Goal: Find specific page/section: Find specific page/section

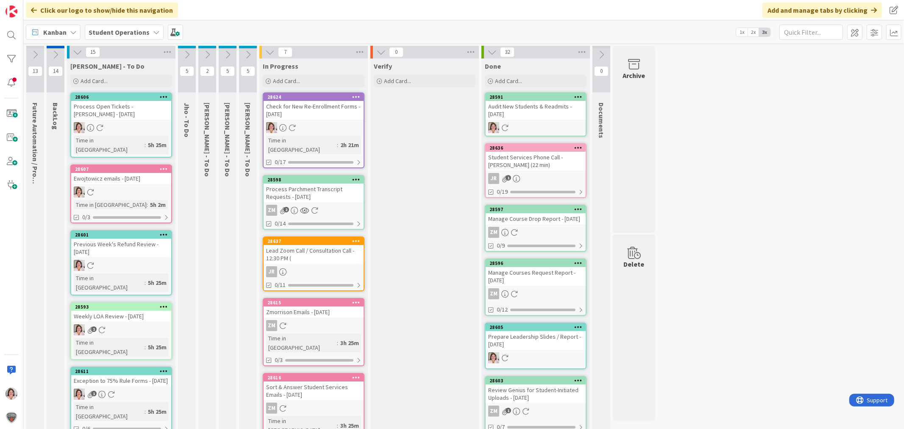
click at [310, 128] on div at bounding box center [313, 127] width 100 height 11
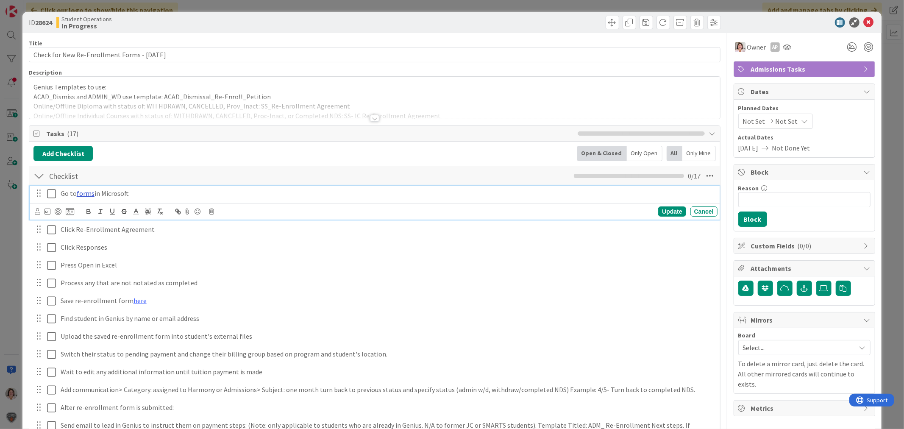
click at [86, 196] on link "forms" at bounding box center [86, 193] width 18 height 8
click at [84, 208] on link "[URL][DOMAIN_NAME]" at bounding box center [63, 209] width 58 height 11
click at [863, 20] on icon at bounding box center [868, 22] width 10 height 10
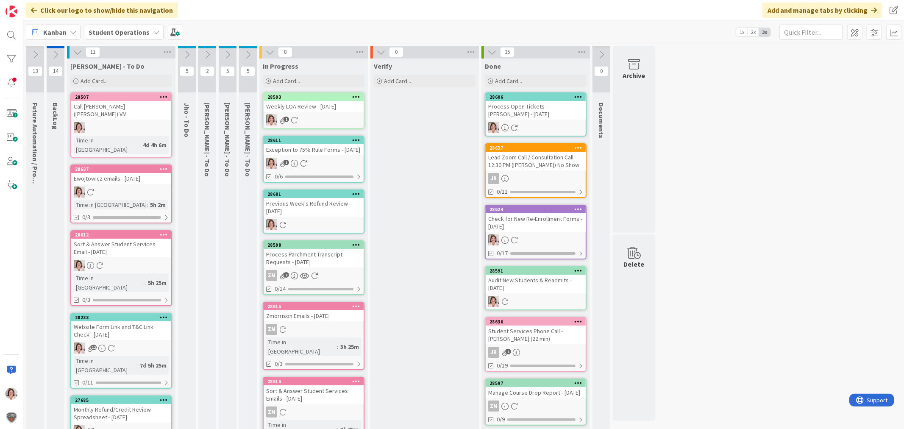
click at [318, 169] on div "1" at bounding box center [313, 163] width 100 height 11
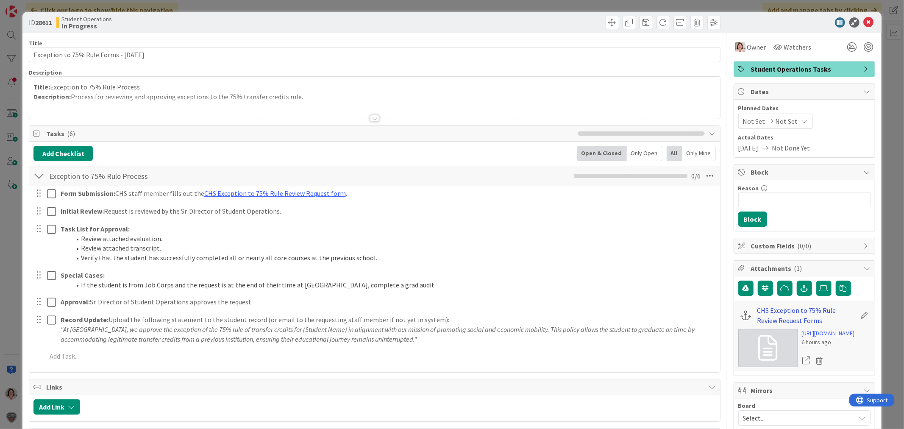
click at [769, 308] on link "CHS Exception to 75% Rule Review Request Forms" at bounding box center [806, 315] width 99 height 20
click at [863, 23] on icon at bounding box center [868, 22] width 10 height 10
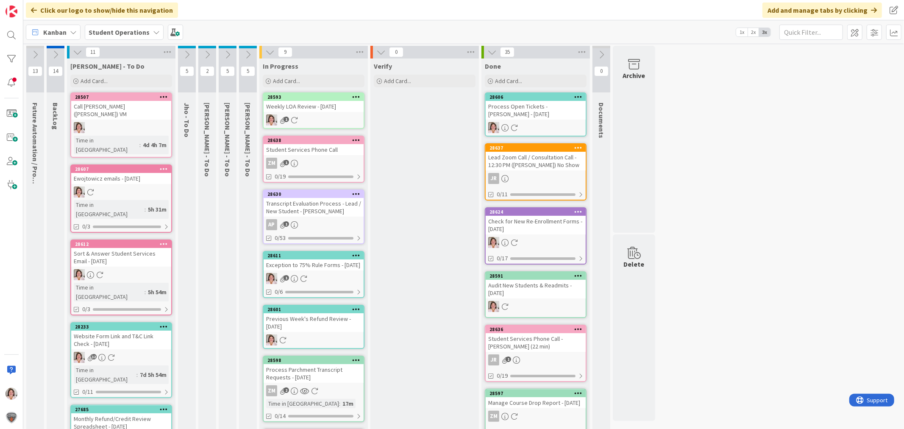
click at [323, 270] on div "Exception to 75% Rule Forms - [DATE]" at bounding box center [313, 264] width 100 height 11
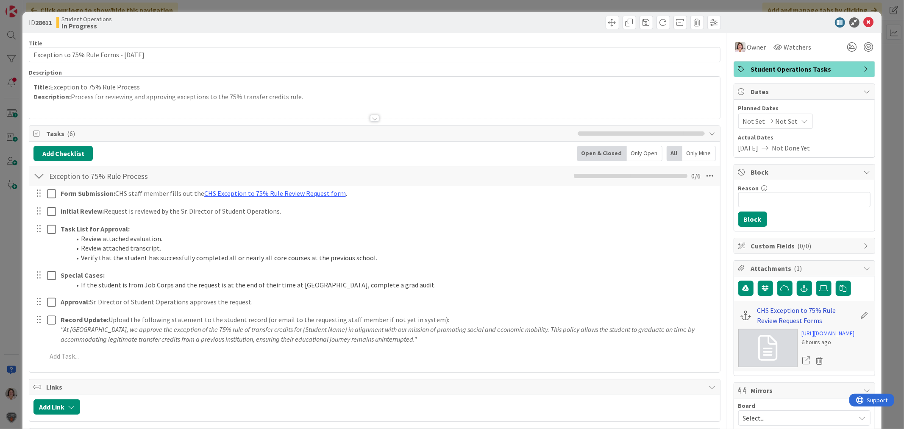
click at [771, 307] on link "CHS Exception to 75% Rule Review Request Forms" at bounding box center [806, 315] width 99 height 20
click at [863, 21] on icon at bounding box center [868, 22] width 10 height 10
